Goal: Transaction & Acquisition: Purchase product/service

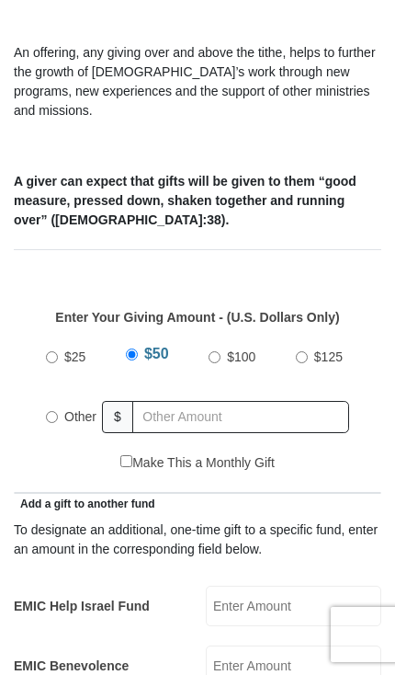
click at [102, 396] on label "Other" at bounding box center [80, 416] width 45 height 40
click at [58, 411] on input "Other" at bounding box center [52, 417] width 12 height 12
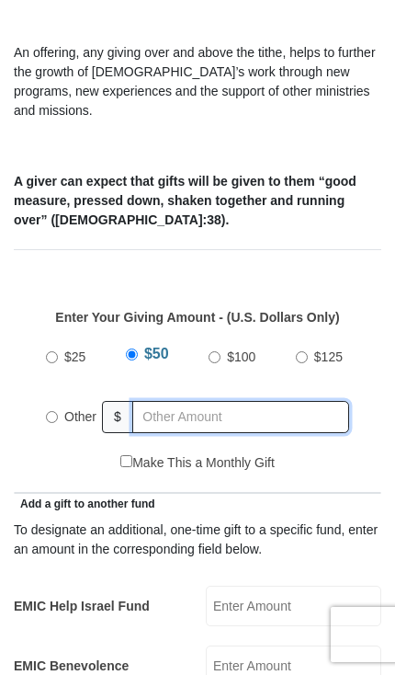
radio input "true"
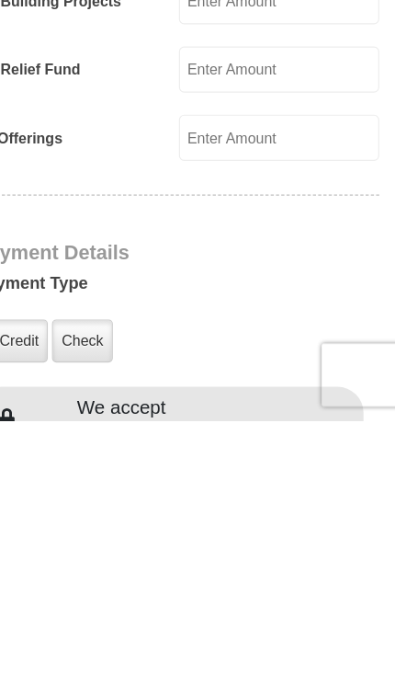
scroll to position [917, 0]
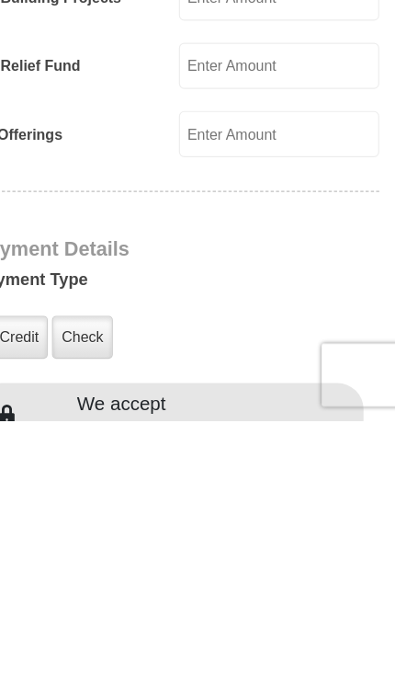
type input "70.00"
click at [40, 583] on label "Credit" at bounding box center [65, 602] width 51 height 38
click at [0, 0] on input "Credit" at bounding box center [0, 0] width 0 height 0
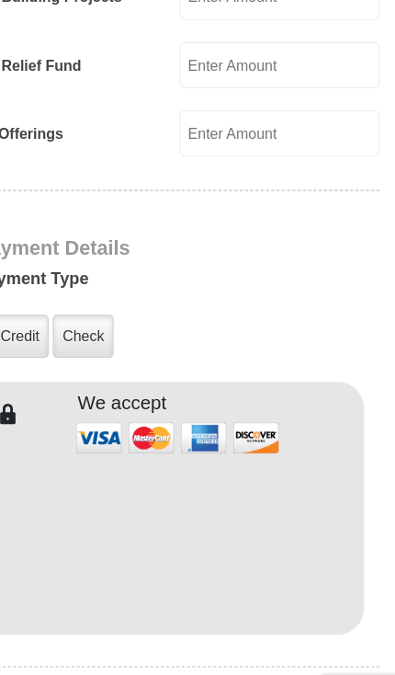
scroll to position [1209, 0]
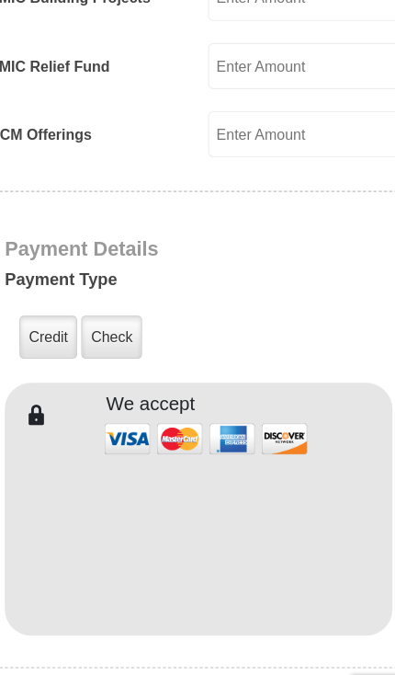
click at [40, 291] on label "Credit" at bounding box center [65, 310] width 51 height 38
click at [0, 0] on input "Credit" at bounding box center [0, 0] width 0 height 0
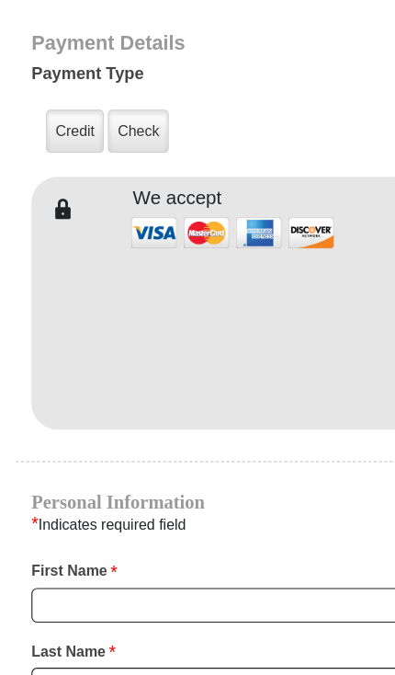
scroll to position [1403, 0]
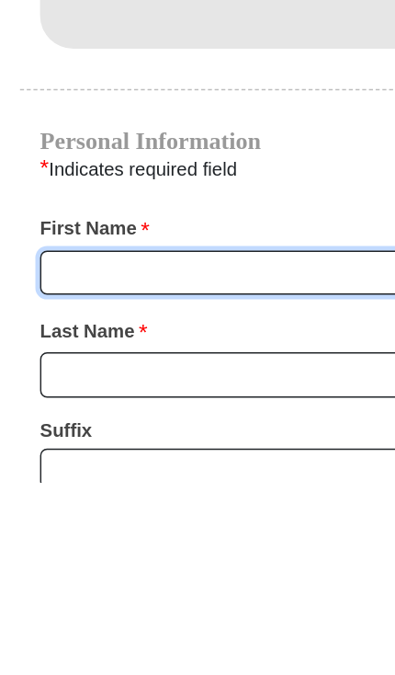
click at [59, 516] on input "First Name *" at bounding box center [198, 531] width 340 height 31
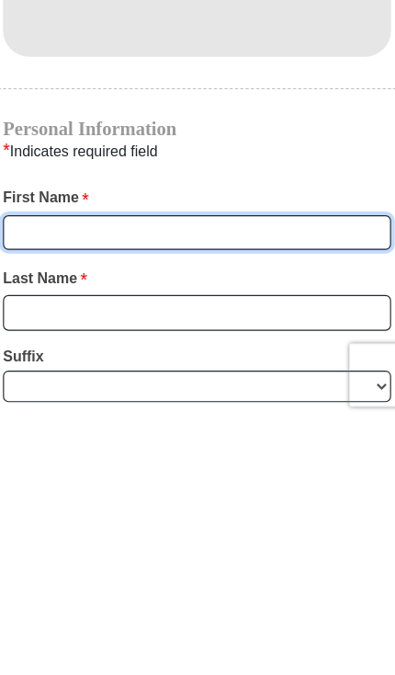
type input "[PERSON_NAME]"
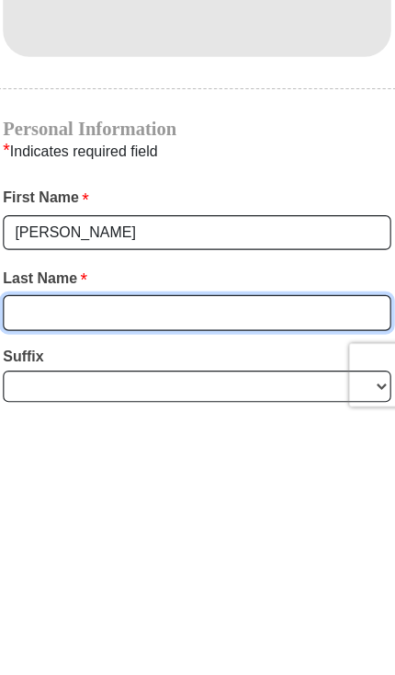
type input "Minor"
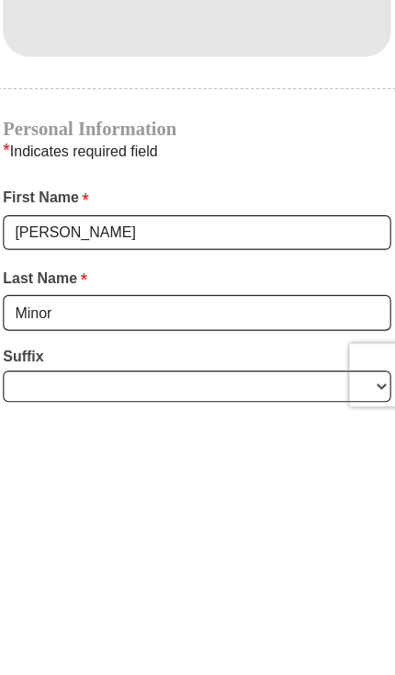
scroll to position [1647, 0]
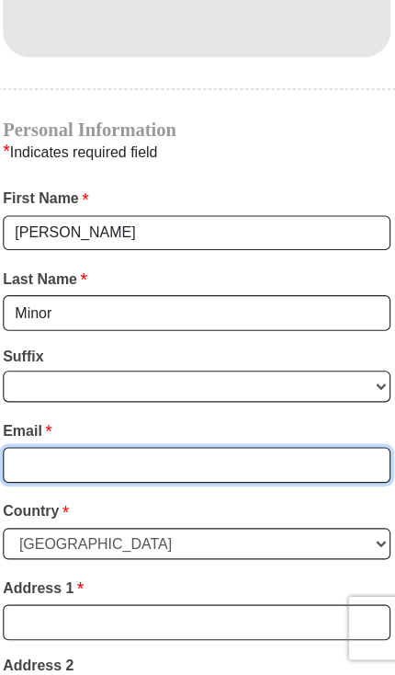
click at [39, 475] on input "Email *" at bounding box center [198, 490] width 340 height 31
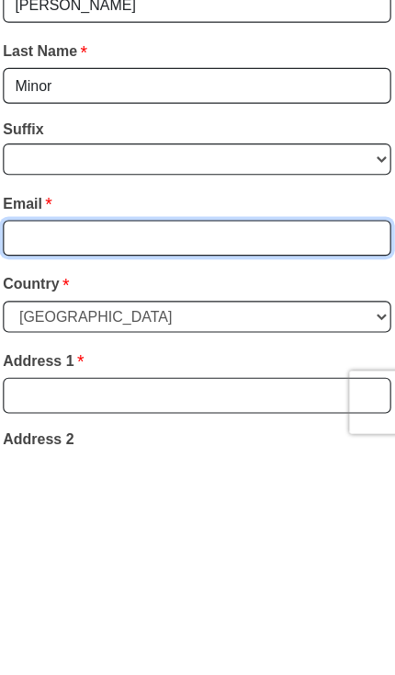
type input "[EMAIL_ADDRESS][DOMAIN_NAME]"
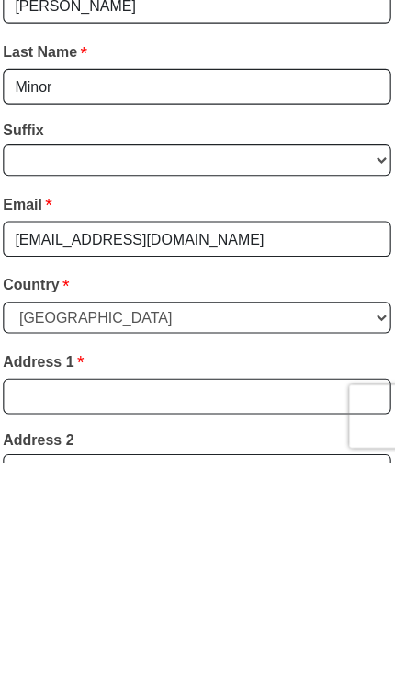
scroll to position [1846, 0]
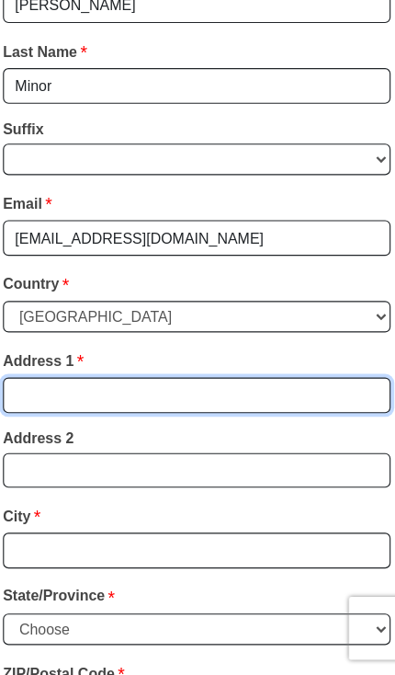
click at [35, 415] on input "Address 1 *" at bounding box center [198, 430] width 340 height 31
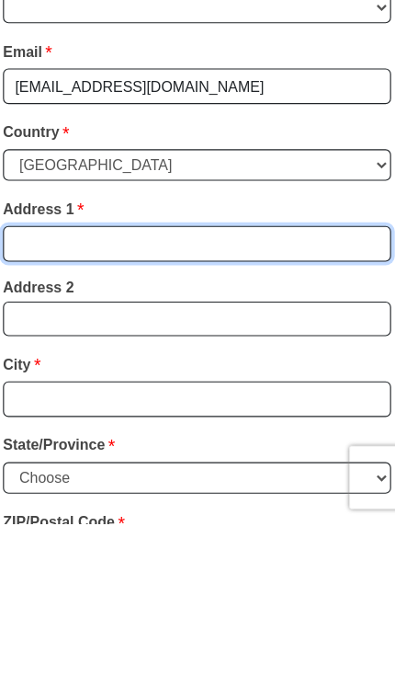
type input "[STREET_ADDRESS][PERSON_NAME]"
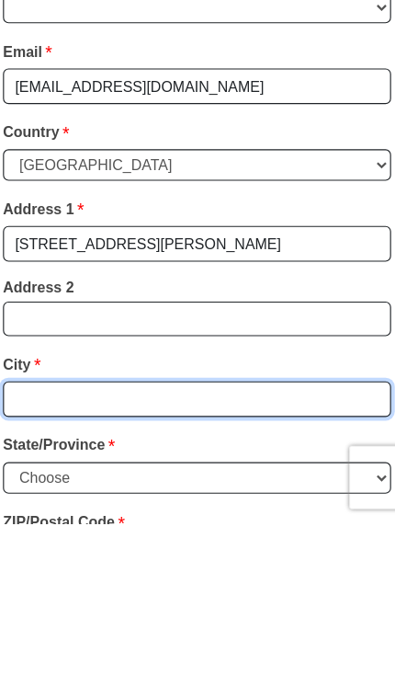
type input "[GEOGRAPHIC_DATA]"
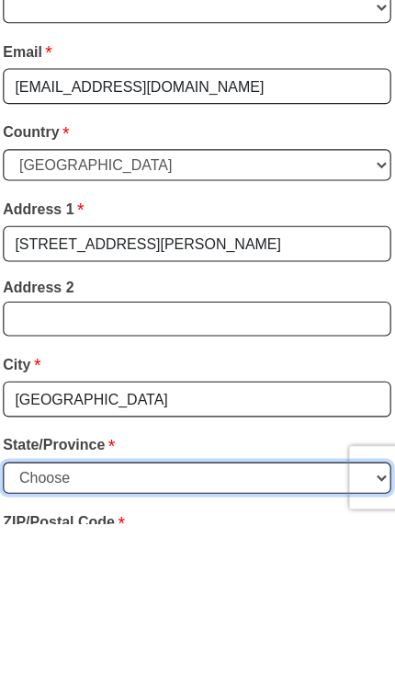
select select "AL"
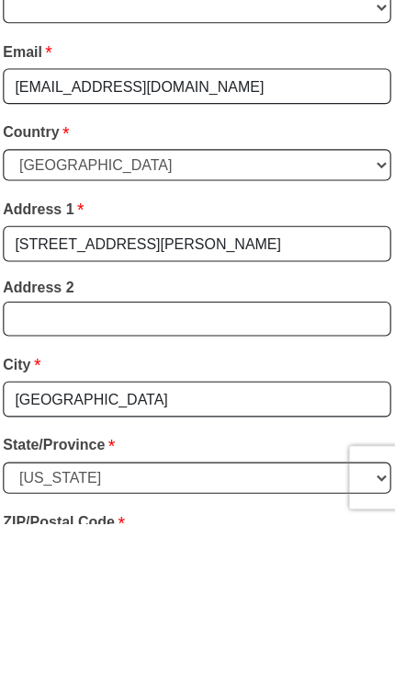
type input "36066"
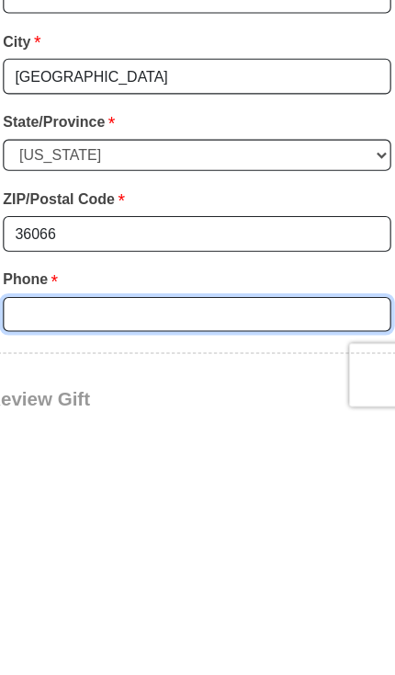
type input "3344308398"
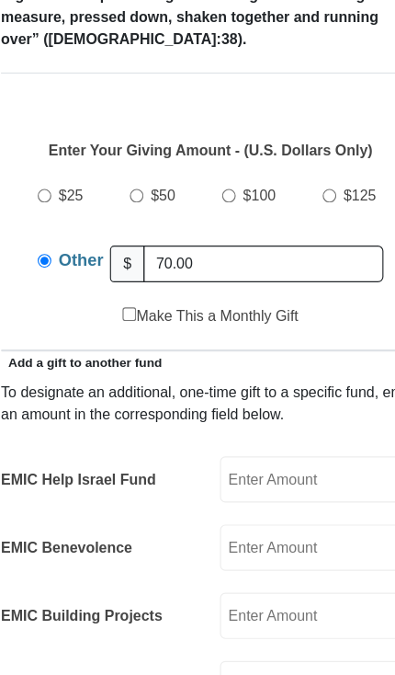
scroll to position [680, 0]
